Goal: Task Accomplishment & Management: Use online tool/utility

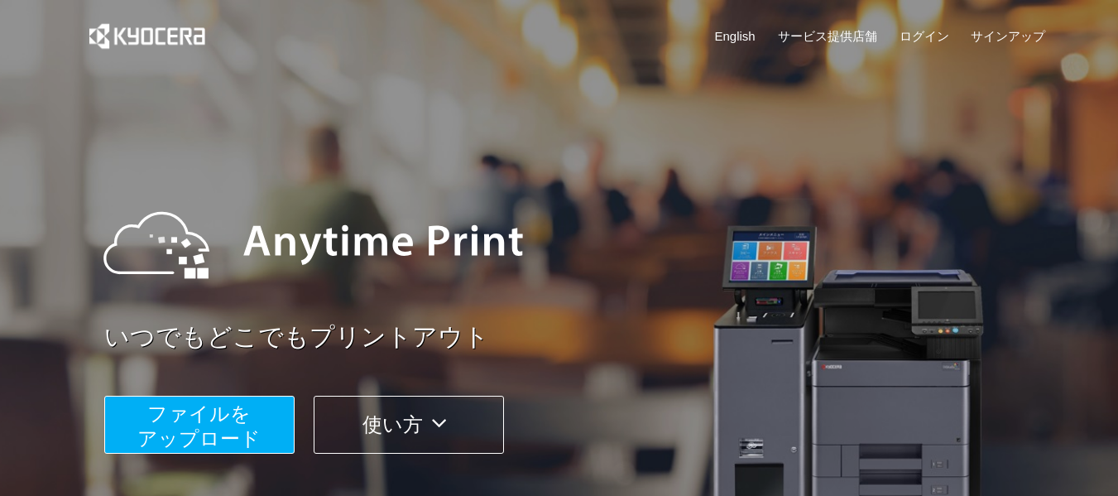
click at [235, 421] on span "ファイルを ​​アップロード" at bounding box center [198, 425] width 123 height 47
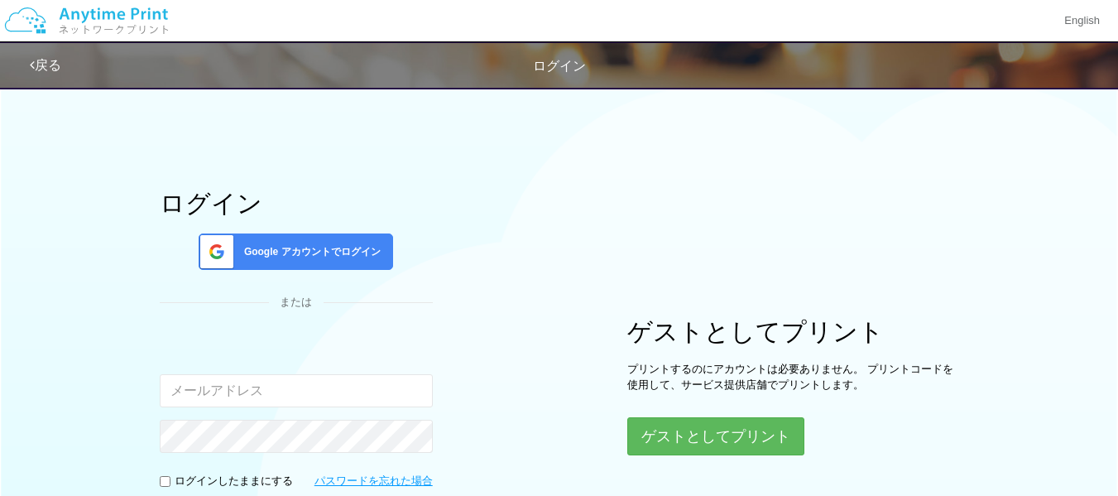
type input "[PERSON_NAME][EMAIL_ADDRESS][DOMAIN_NAME]"
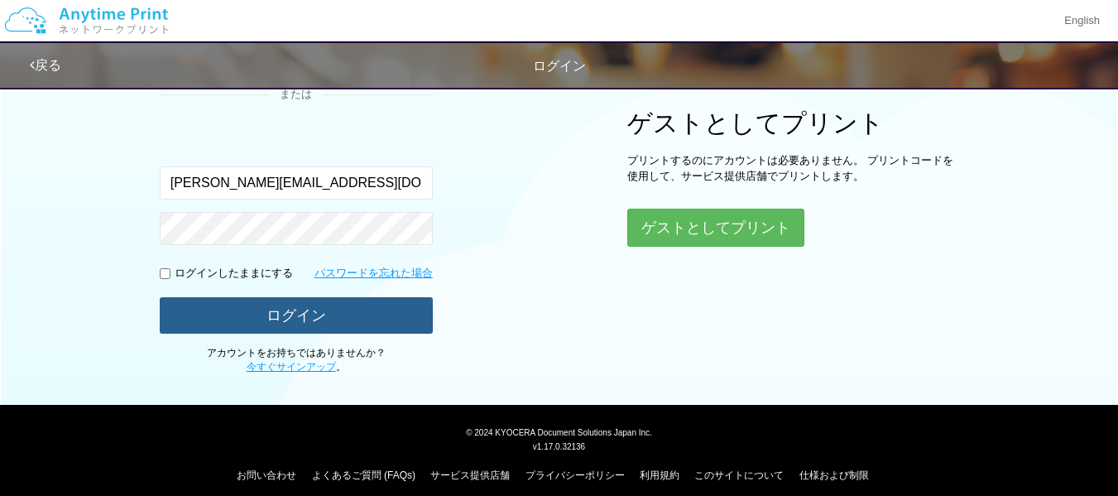
scroll to position [206, 0]
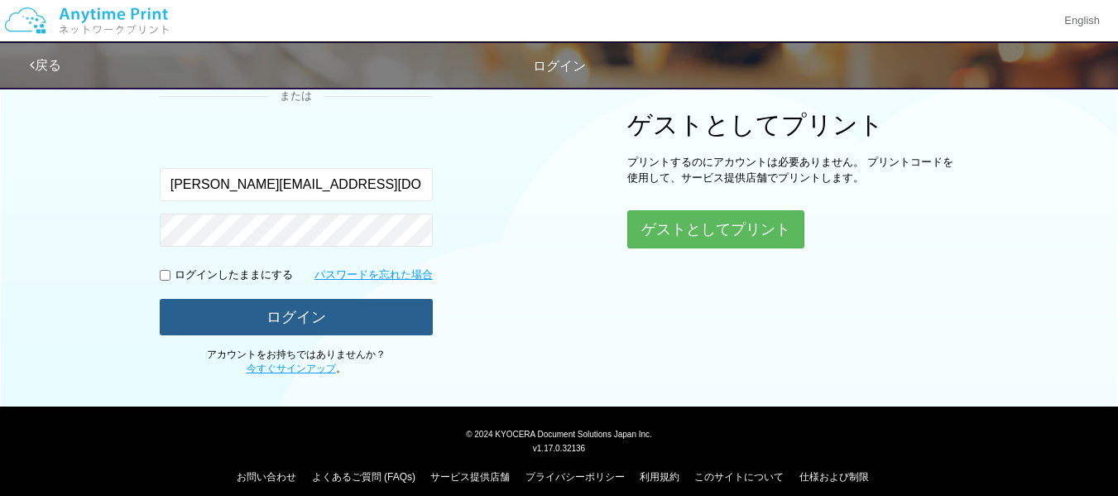
click at [310, 326] on button "ログイン" at bounding box center [296, 317] width 273 height 36
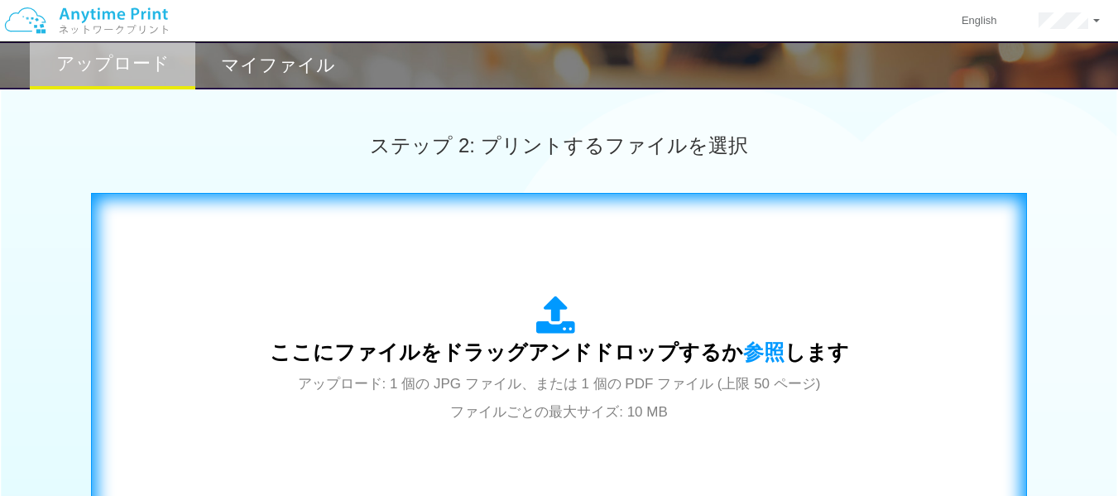
scroll to position [454, 0]
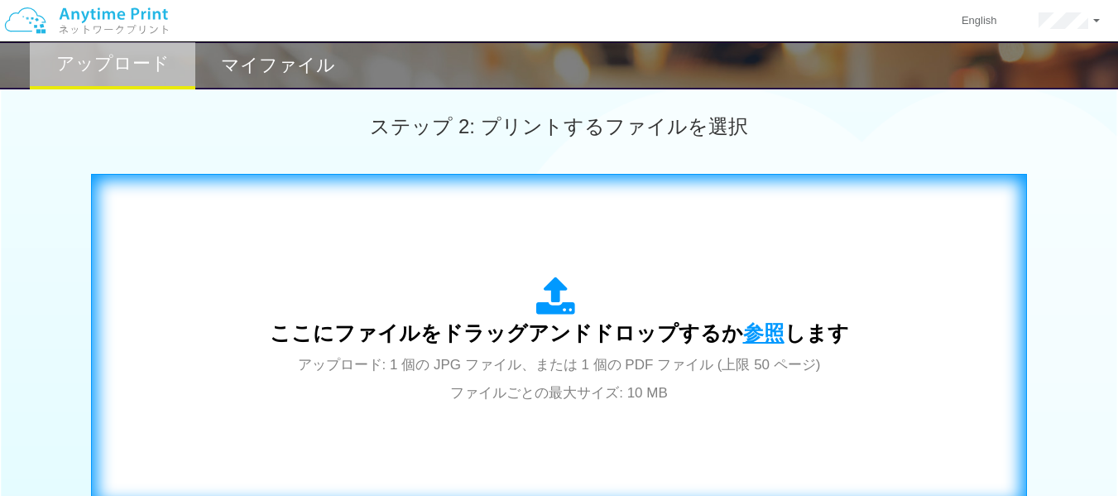
click at [746, 335] on span "参照" at bounding box center [763, 332] width 41 height 23
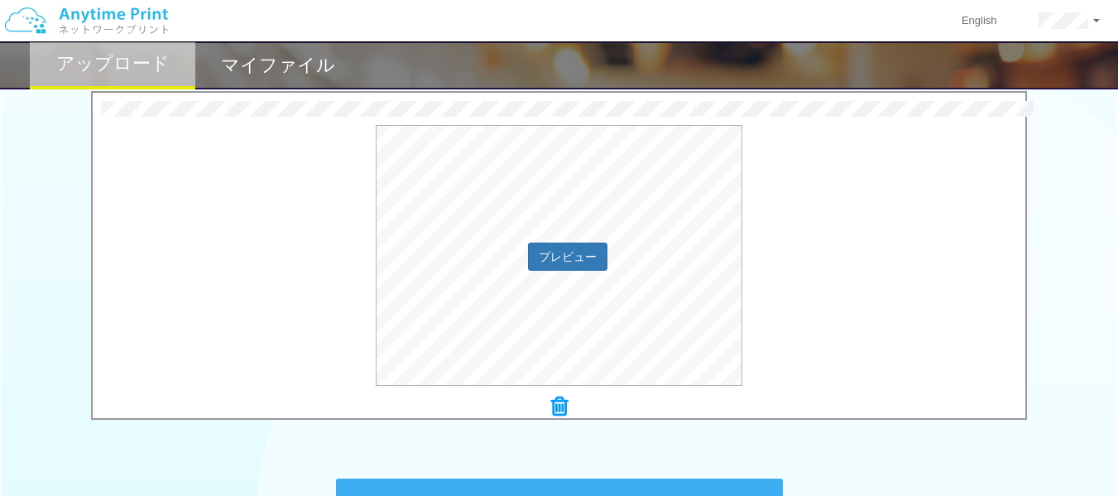
scroll to position [620, 0]
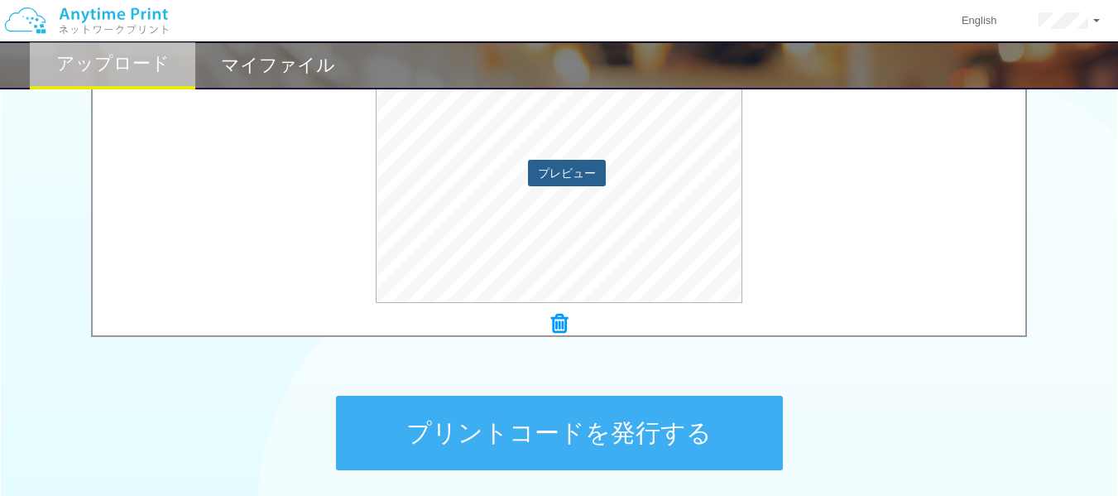
click at [561, 176] on button "プレビュー" at bounding box center [567, 173] width 78 height 26
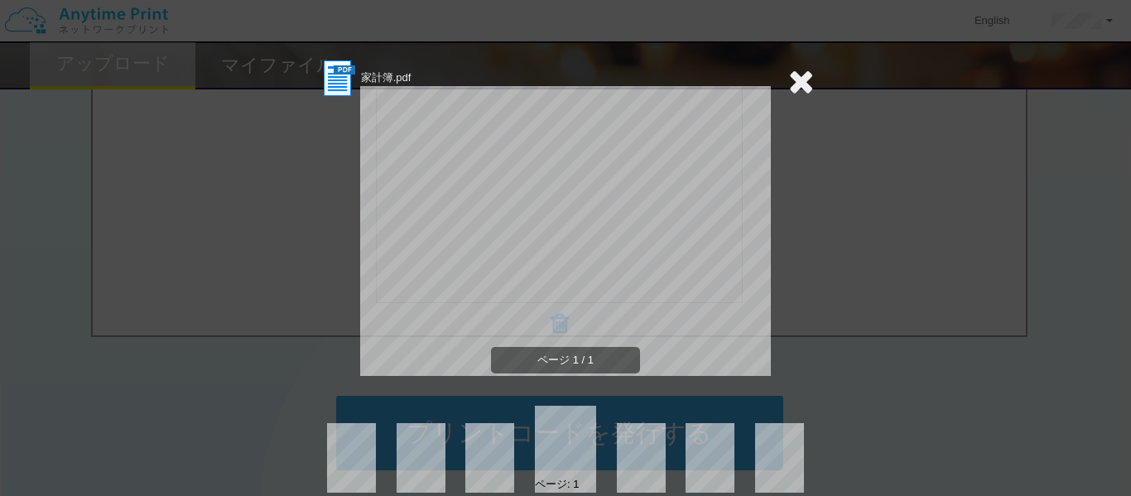
click at [793, 79] on icon at bounding box center [801, 81] width 26 height 33
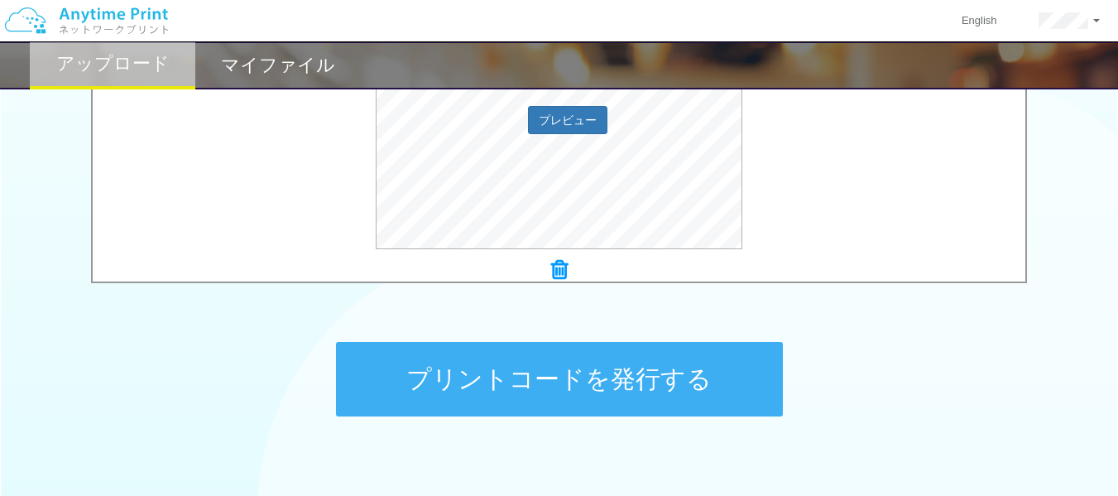
scroll to position [703, 0]
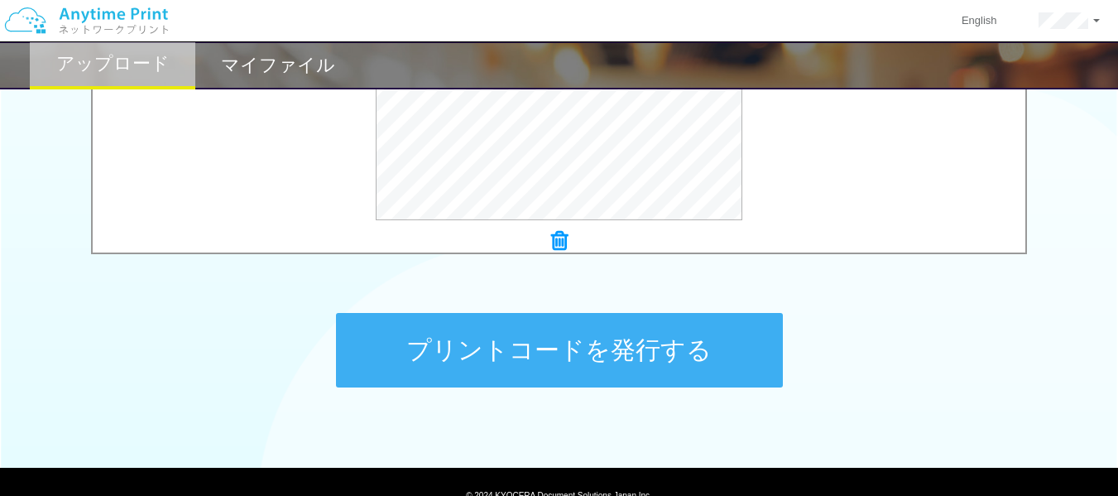
click at [542, 358] on button "プリントコードを発行する" at bounding box center [559, 350] width 447 height 74
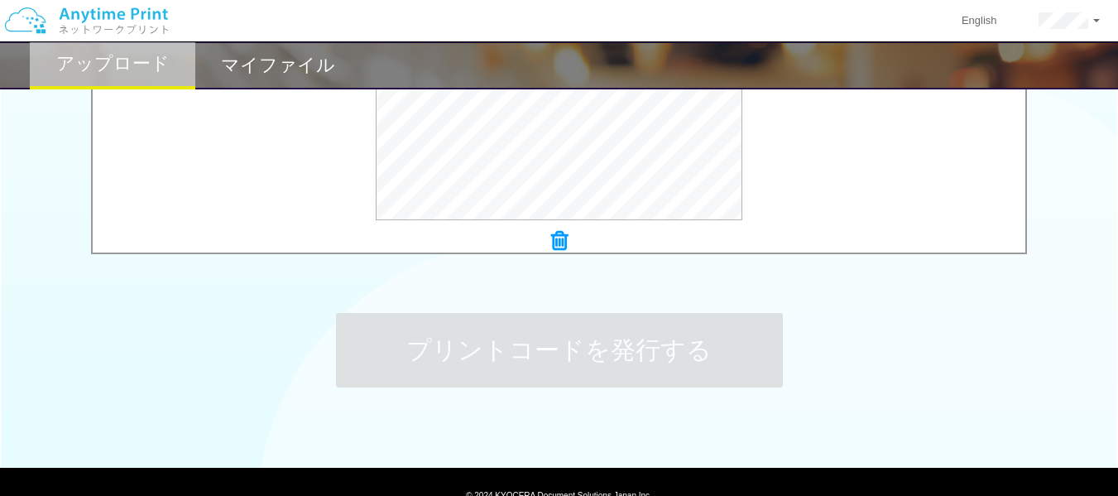
scroll to position [0, 0]
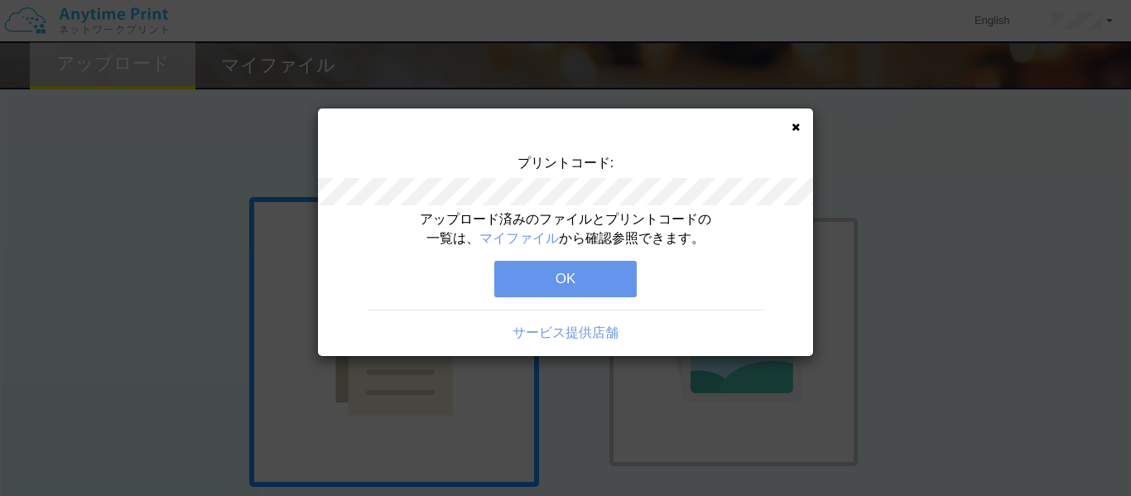
click at [555, 281] on button "OK" at bounding box center [565, 279] width 142 height 36
